Goal: Task Accomplishment & Management: Use online tool/utility

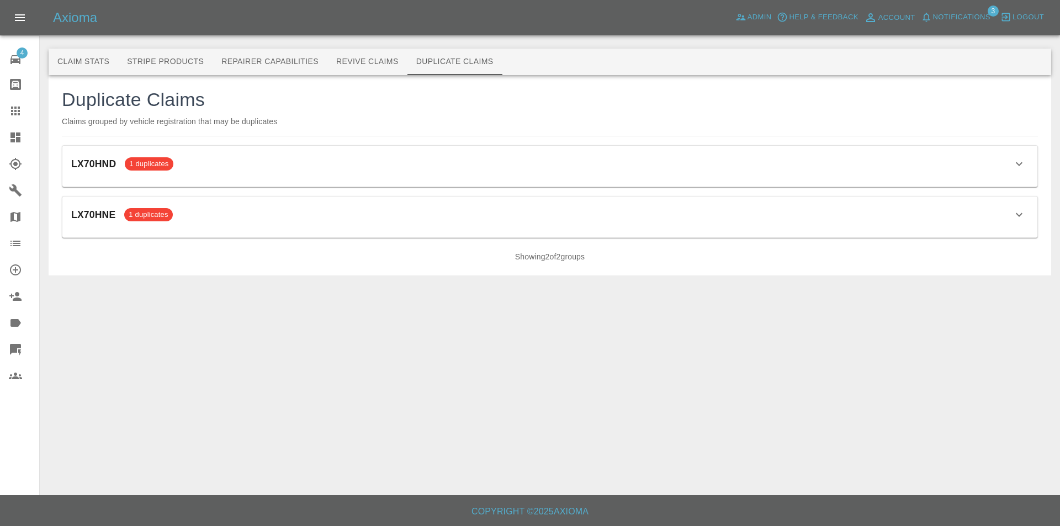
click at [20, 140] on icon at bounding box center [15, 138] width 10 height 10
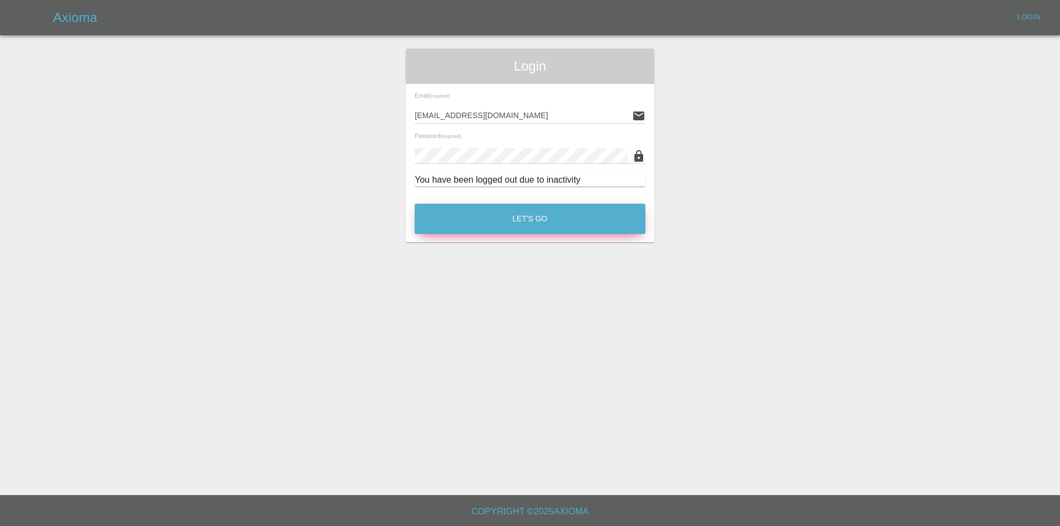
click at [453, 211] on button "Let's Go" at bounding box center [530, 219] width 231 height 30
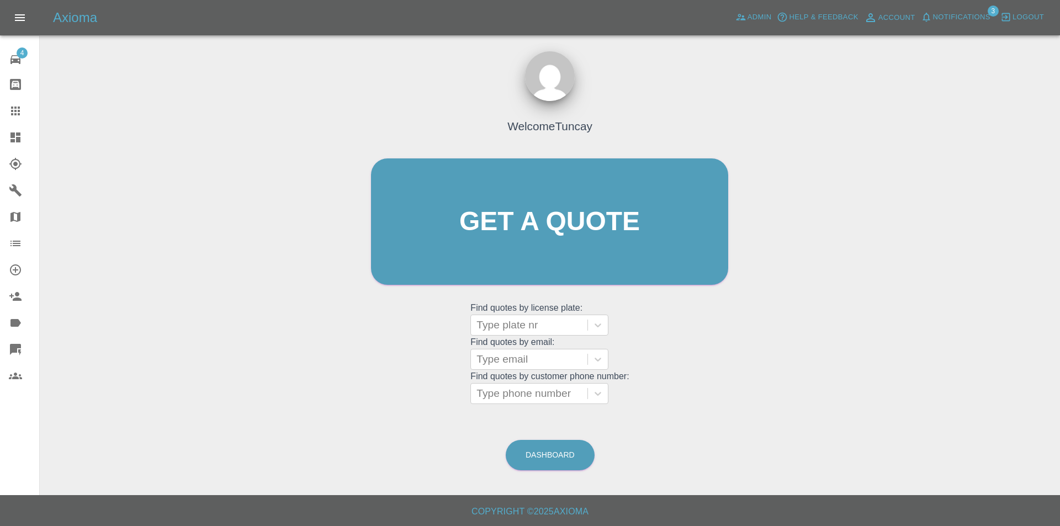
click at [19, 136] on icon at bounding box center [15, 137] width 13 height 13
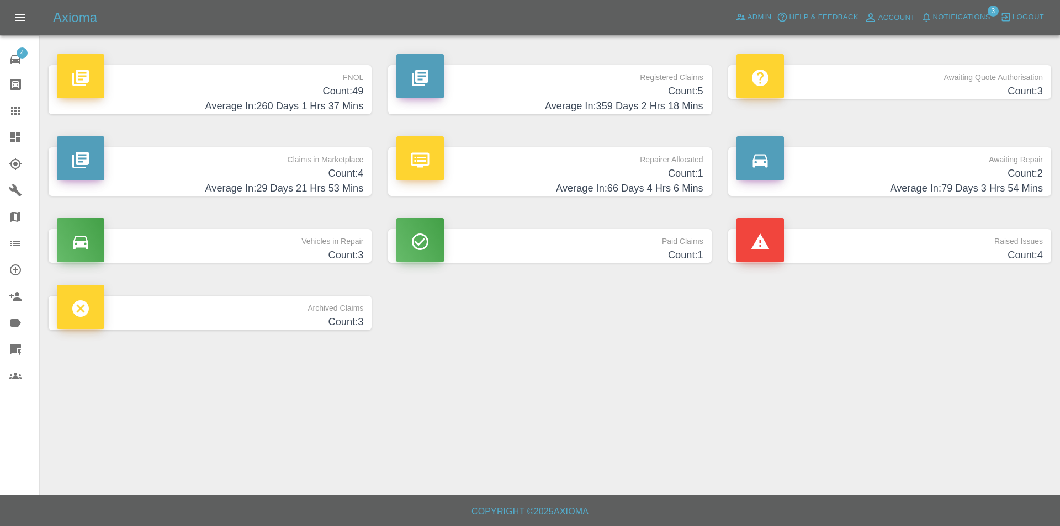
click at [218, 104] on h4 "Average In: 260 Days 1 Hrs 37 Mins" at bounding box center [210, 106] width 306 height 15
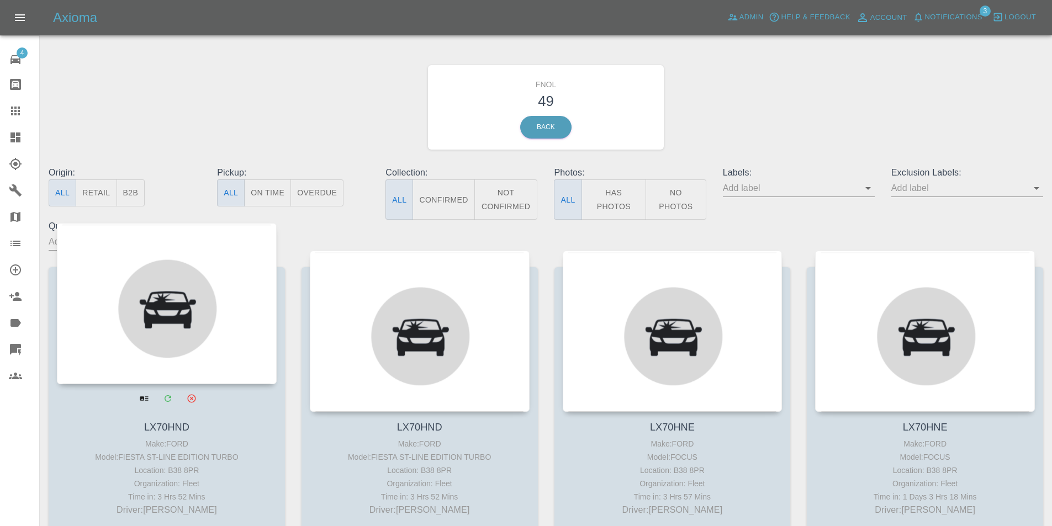
click at [171, 262] on div at bounding box center [167, 303] width 220 height 161
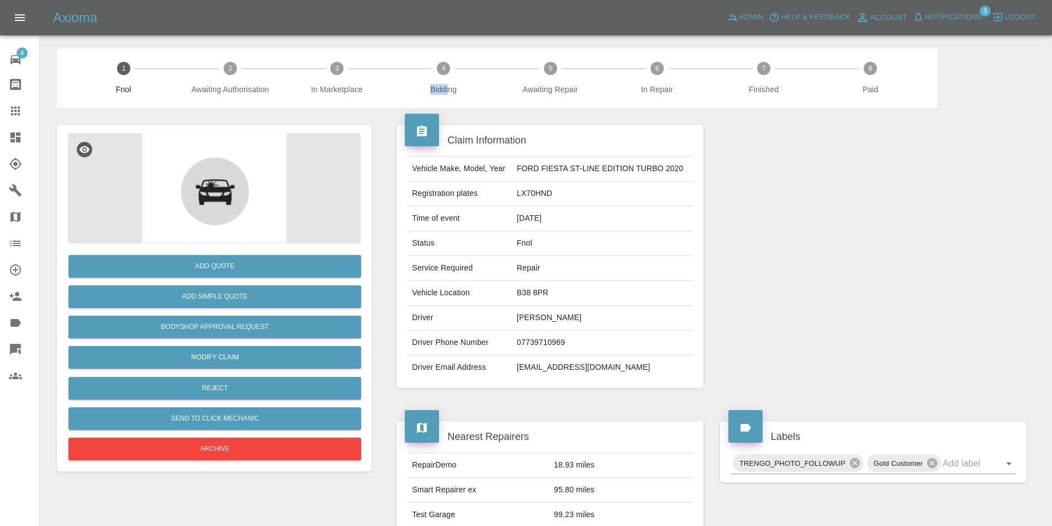
drag, startPoint x: 449, startPoint y: 93, endPoint x: 374, endPoint y: 91, distance: 75.1
click at [376, 91] on div "1 Fnol 2 Awaiting Authorisation 3 In Marketplace 4 Bidding 5 Awaiting Repair 6 …" at bounding box center [497, 79] width 880 height 60
click at [458, 92] on span "Bidding" at bounding box center [444, 89] width 98 height 11
drag, startPoint x: 352, startPoint y: 92, endPoint x: 308, endPoint y: 88, distance: 43.8
click at [308, 88] on span "In Marketplace" at bounding box center [337, 89] width 98 height 11
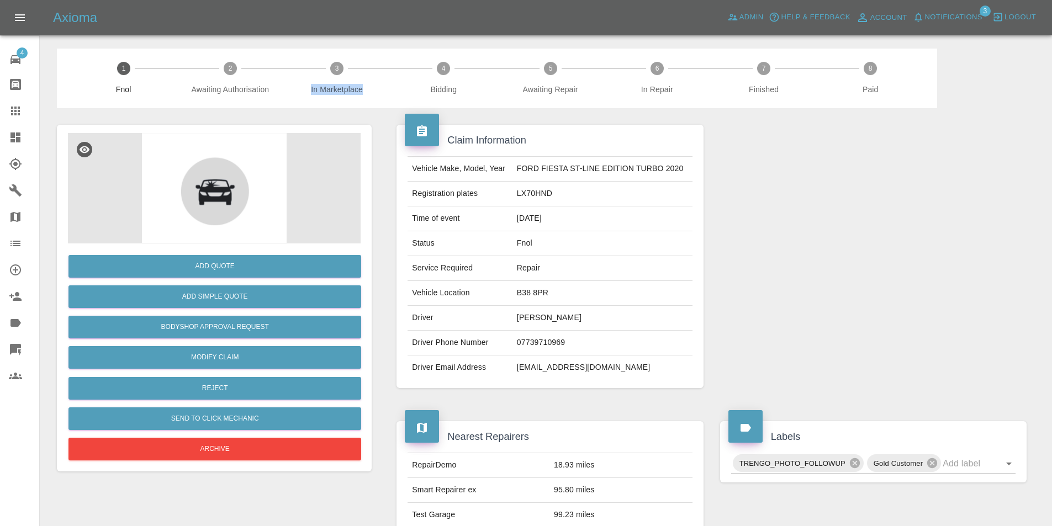
copy span "In Marketplace"
click at [262, 92] on span "Awaiting Authorisation" at bounding box center [230, 89] width 98 height 11
copy span "Awaiting Authorisation"
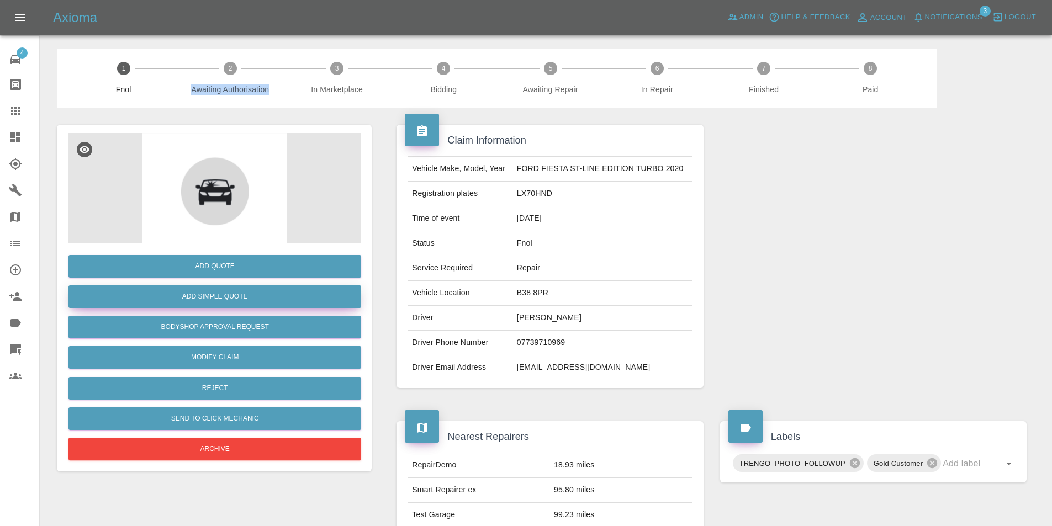
click at [286, 298] on button "Add Simple Quote" at bounding box center [214, 296] width 293 height 23
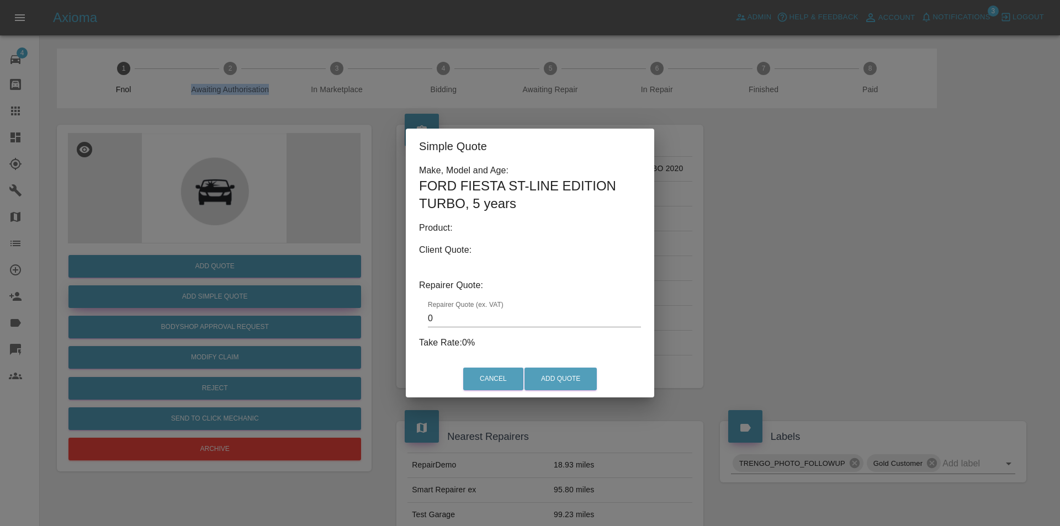
type input "150"
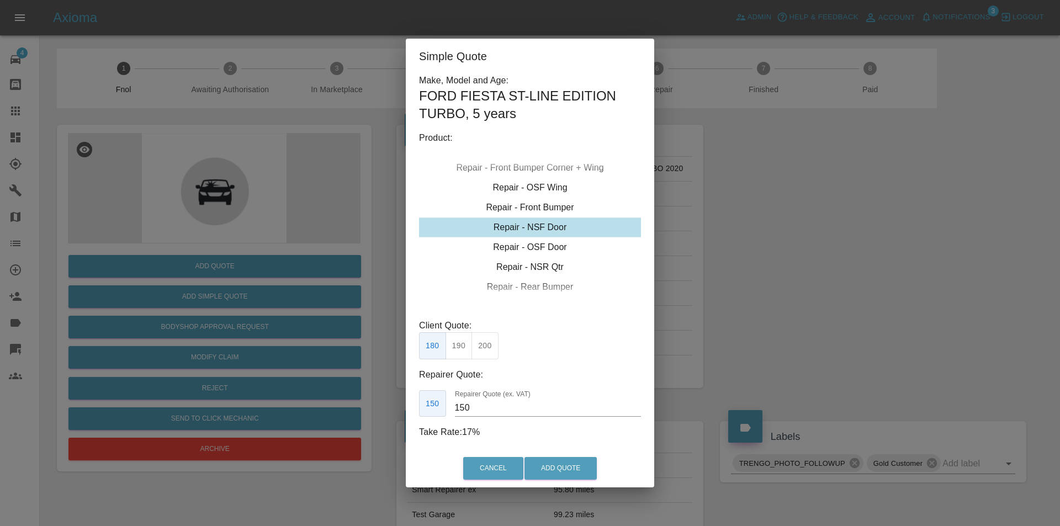
click at [683, 364] on div "Simple Quote Make, Model and Age: FORD FIESTA ST-LINE EDITION TURBO , 5 years P…" at bounding box center [530, 263] width 1060 height 526
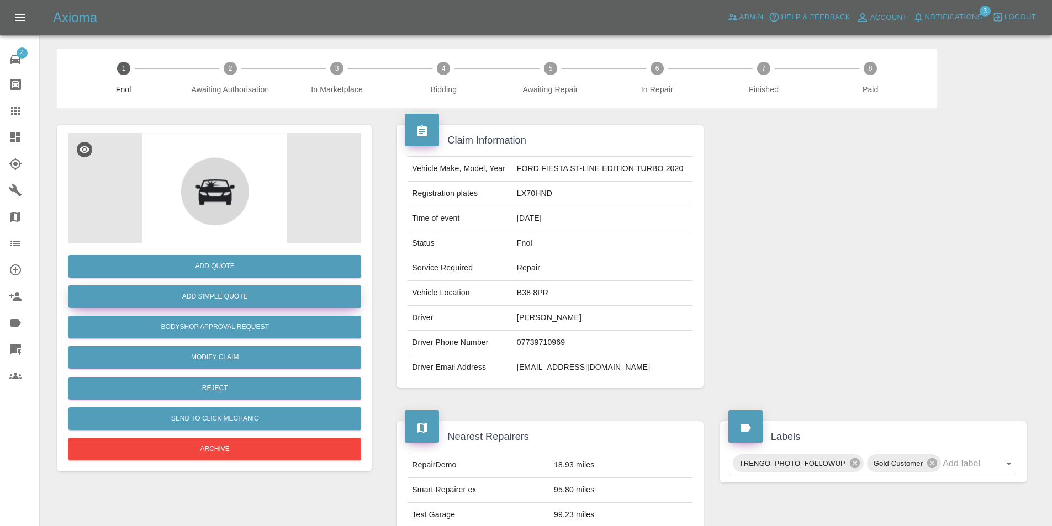
click at [258, 289] on button "Add Simple Quote" at bounding box center [214, 296] width 293 height 23
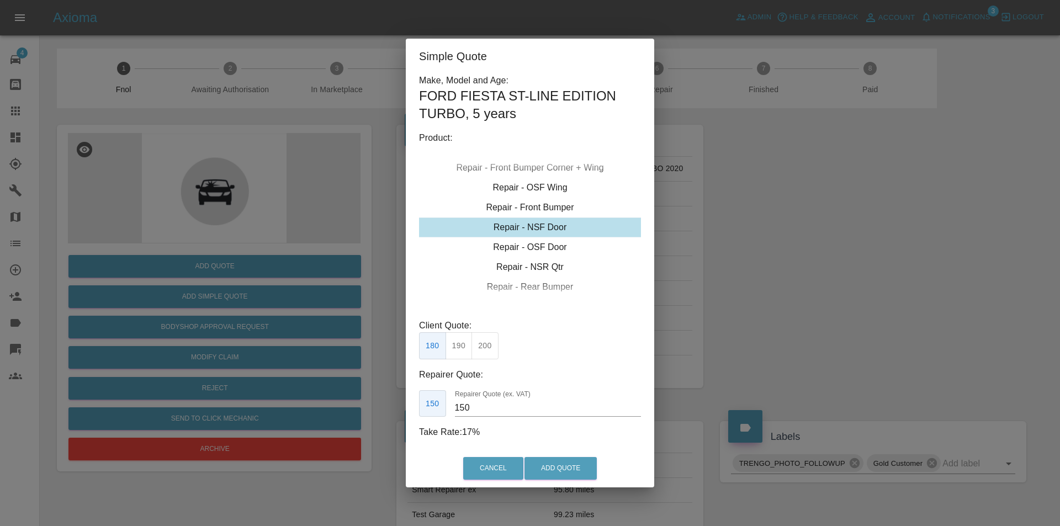
drag, startPoint x: 559, startPoint y: 442, endPoint x: 559, endPoint y: 454, distance: 12.7
click at [559, 443] on div "Make, Model and Age: FORD FIESTA ST-LINE EDITION TURBO , 5 years Product: Repai…" at bounding box center [530, 262] width 248 height 376
click at [559, 454] on div "Cancel Add Quote" at bounding box center [530, 468] width 248 height 37
click at [559, 462] on button "Add Quote" at bounding box center [561, 468] width 72 height 23
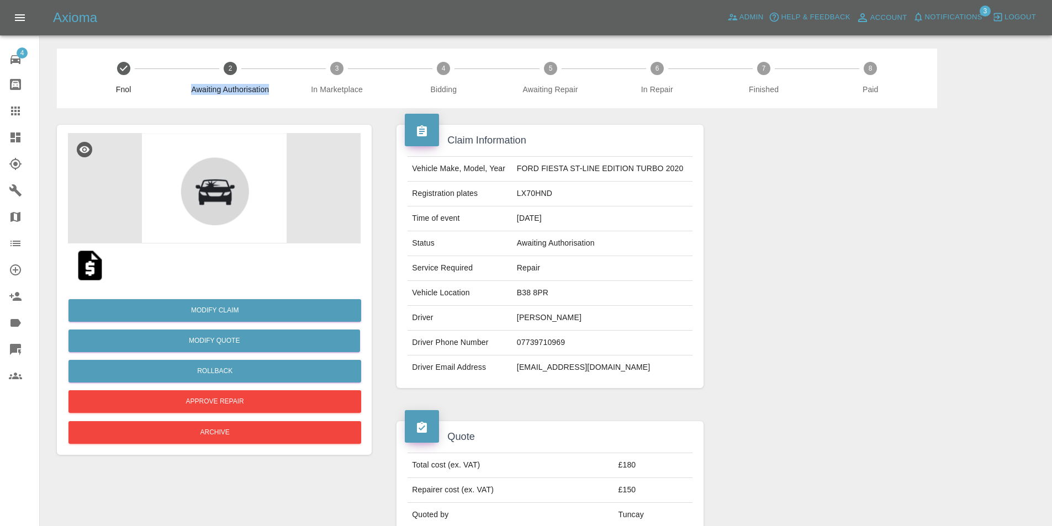
drag, startPoint x: 226, startPoint y: 91, endPoint x: 194, endPoint y: 89, distance: 32.0
click at [194, 89] on div "2 Awaiting Authorisation" at bounding box center [230, 78] width 107 height 33
